Goal: Find specific page/section: Find specific page/section

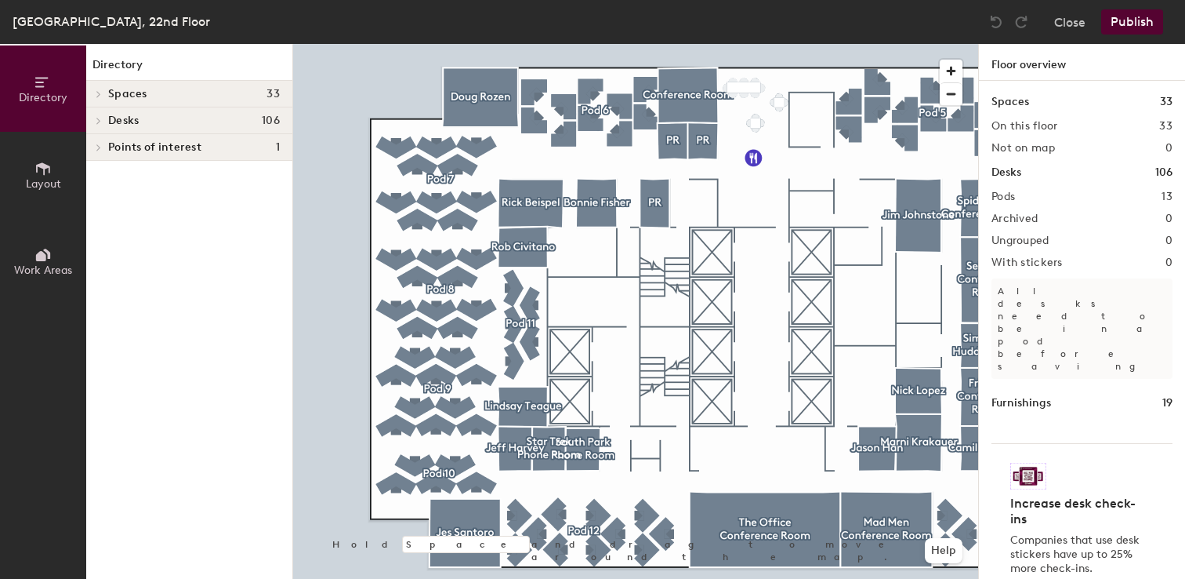
click at [391, 44] on div at bounding box center [635, 44] width 685 height 0
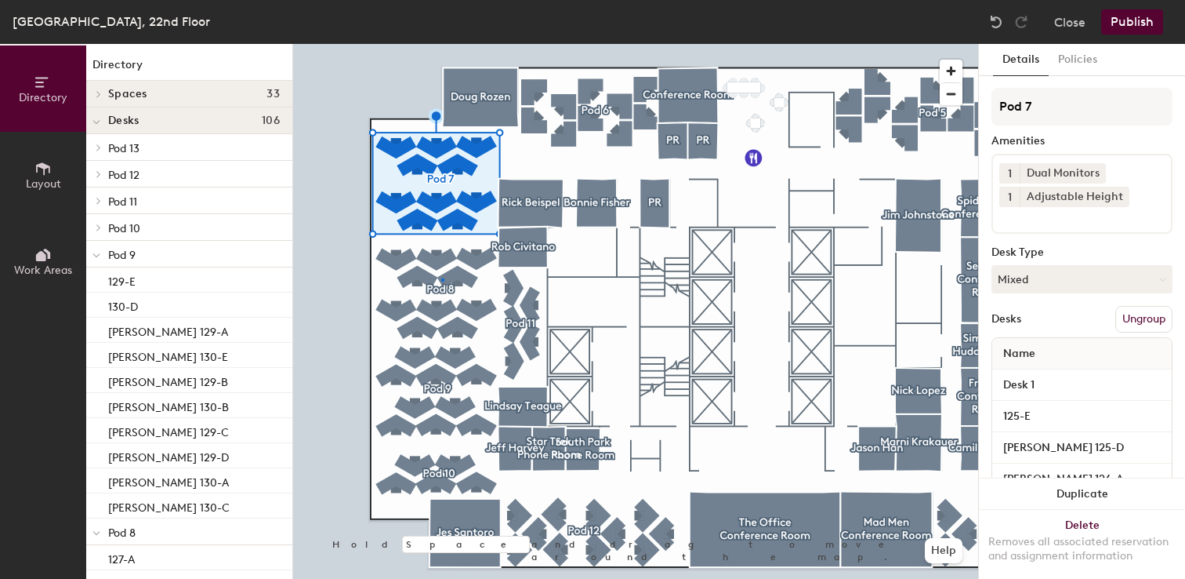
click at [441, 44] on div at bounding box center [635, 44] width 685 height 0
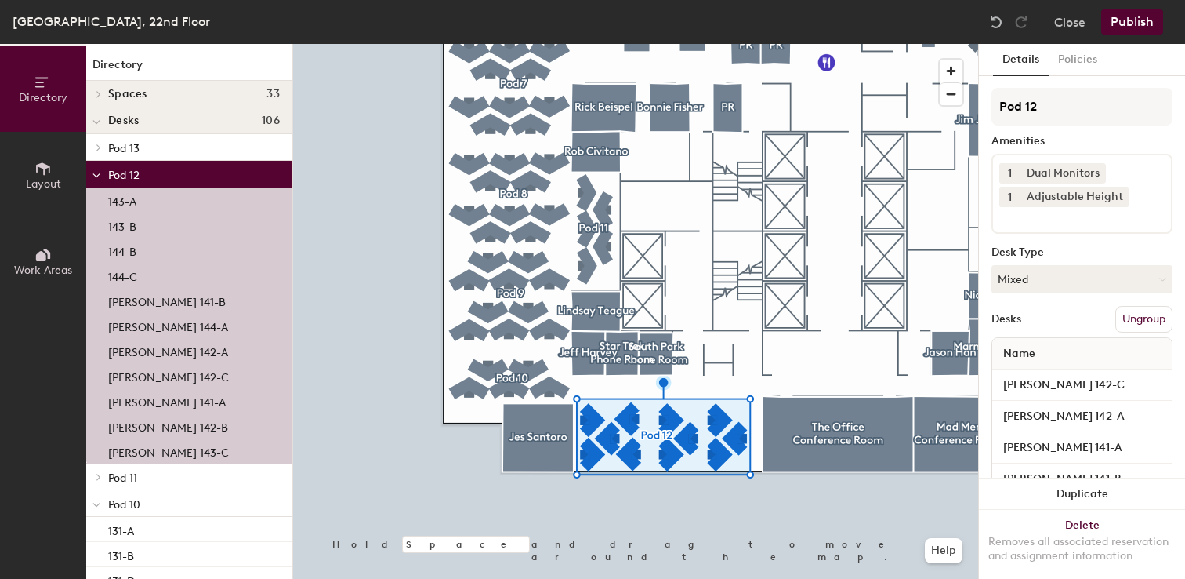
click at [196, 302] on p "[PERSON_NAME] 141-B" at bounding box center [167, 300] width 118 height 18
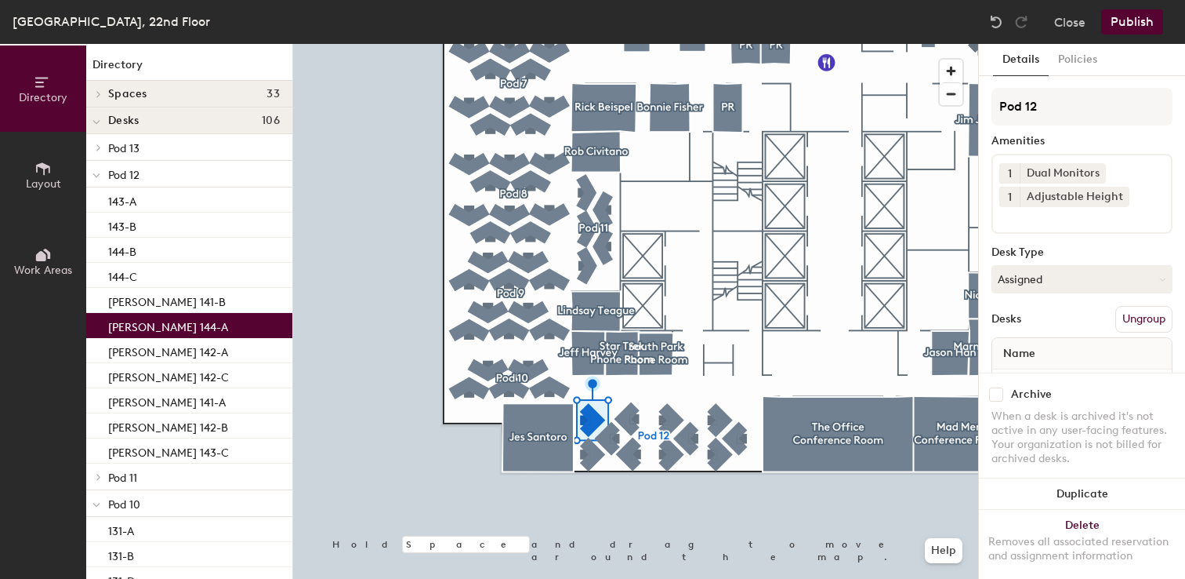
click at [191, 326] on p "[PERSON_NAME] 144-A" at bounding box center [168, 325] width 120 height 18
click at [180, 349] on p "[PERSON_NAME] 142-A" at bounding box center [168, 350] width 120 height 18
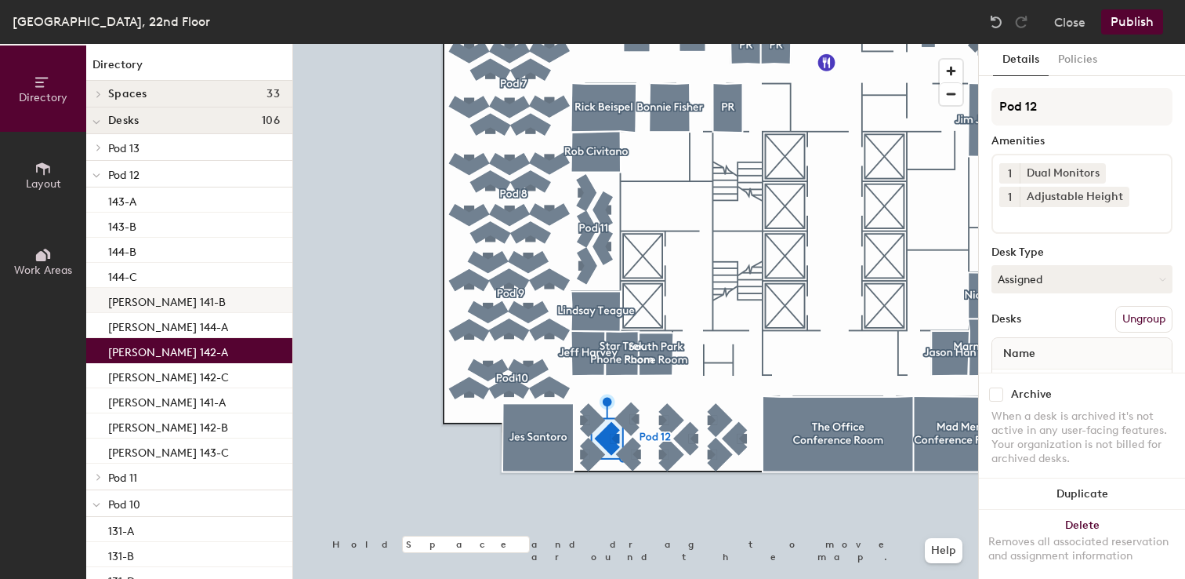
click at [171, 301] on p "[PERSON_NAME] 141-B" at bounding box center [167, 300] width 118 height 18
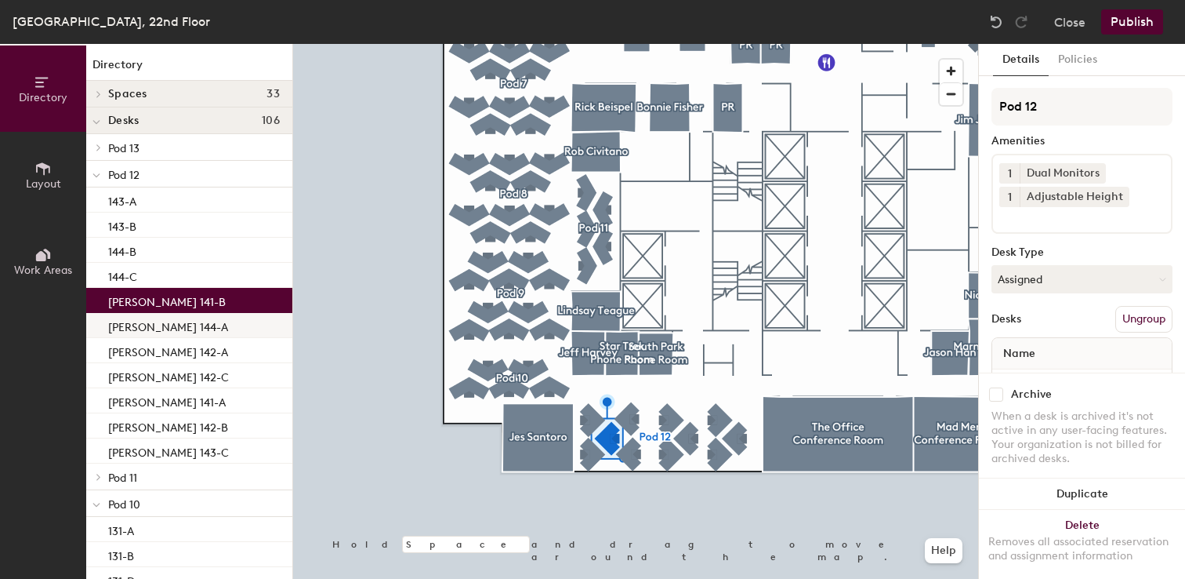
click at [172, 321] on p "[PERSON_NAME] 144-A" at bounding box center [168, 325] width 120 height 18
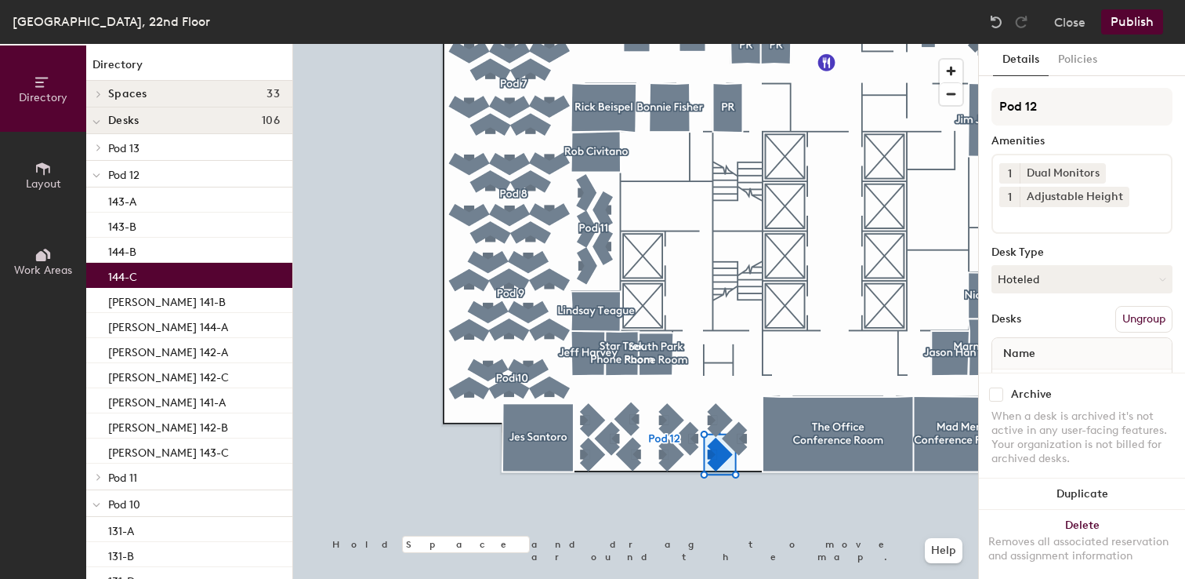
click at [169, 270] on div "144-C" at bounding box center [189, 275] width 206 height 25
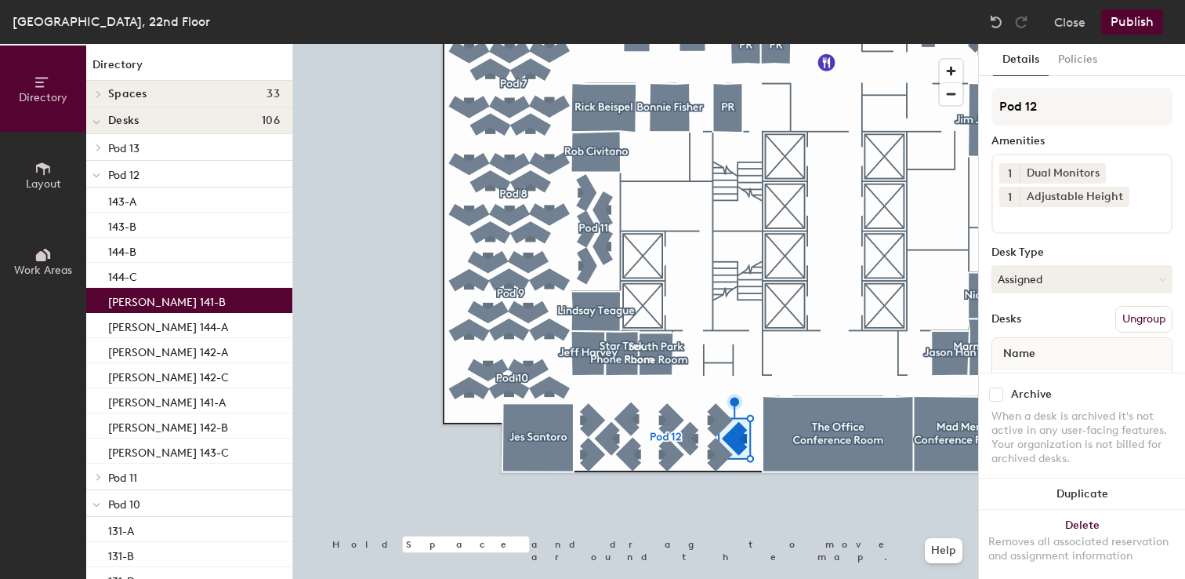
click at [175, 303] on p "[PERSON_NAME] 141-B" at bounding box center [167, 300] width 118 height 18
